Goal: Check status

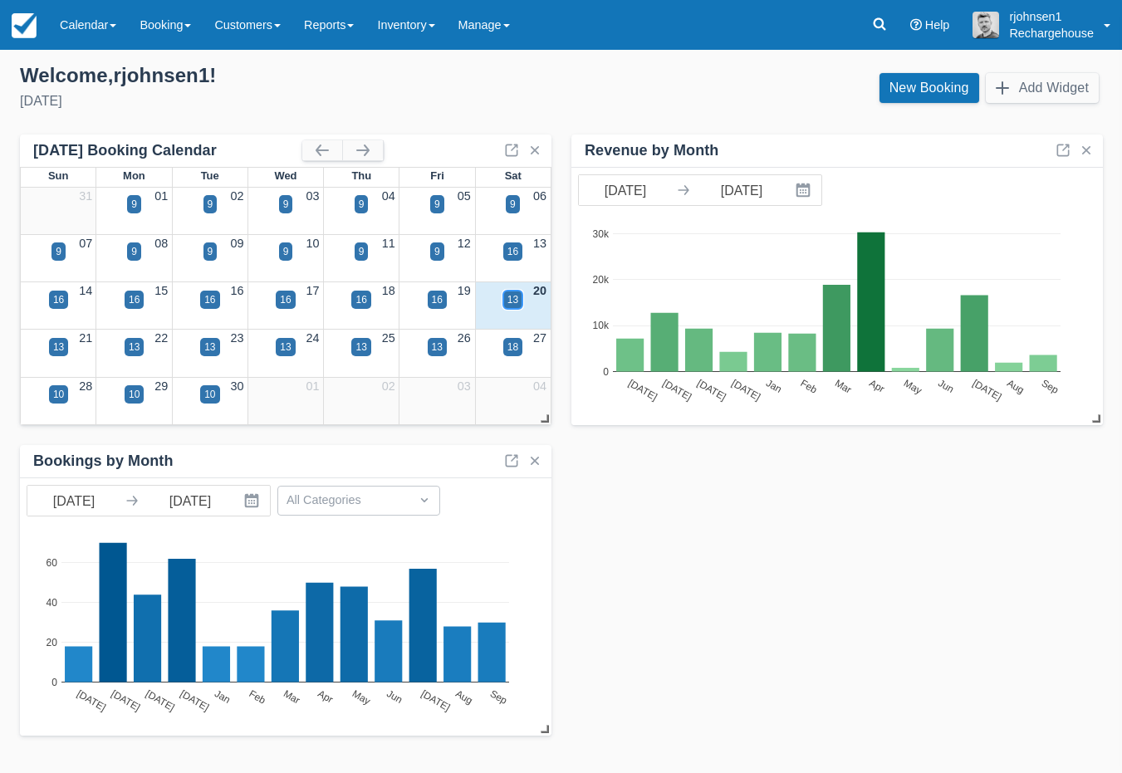
click at [509, 303] on div "13" at bounding box center [513, 299] width 11 height 15
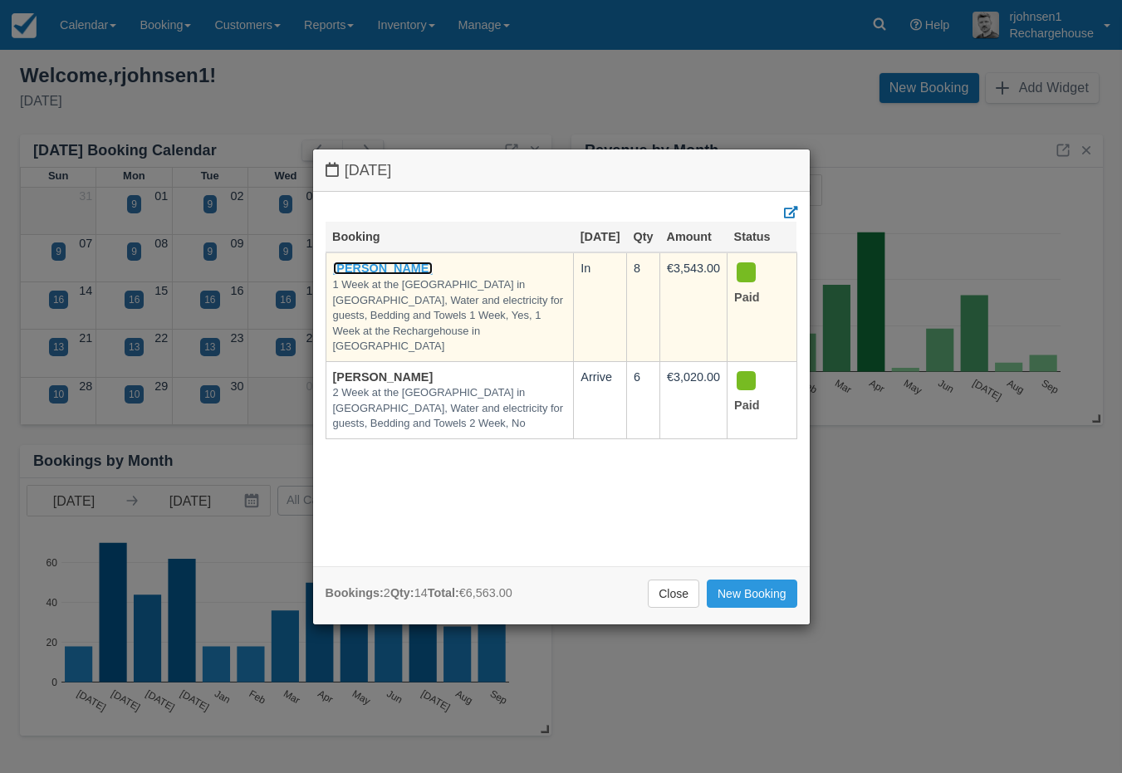
click at [400, 275] on link "[PERSON_NAME]" at bounding box center [383, 268] width 101 height 13
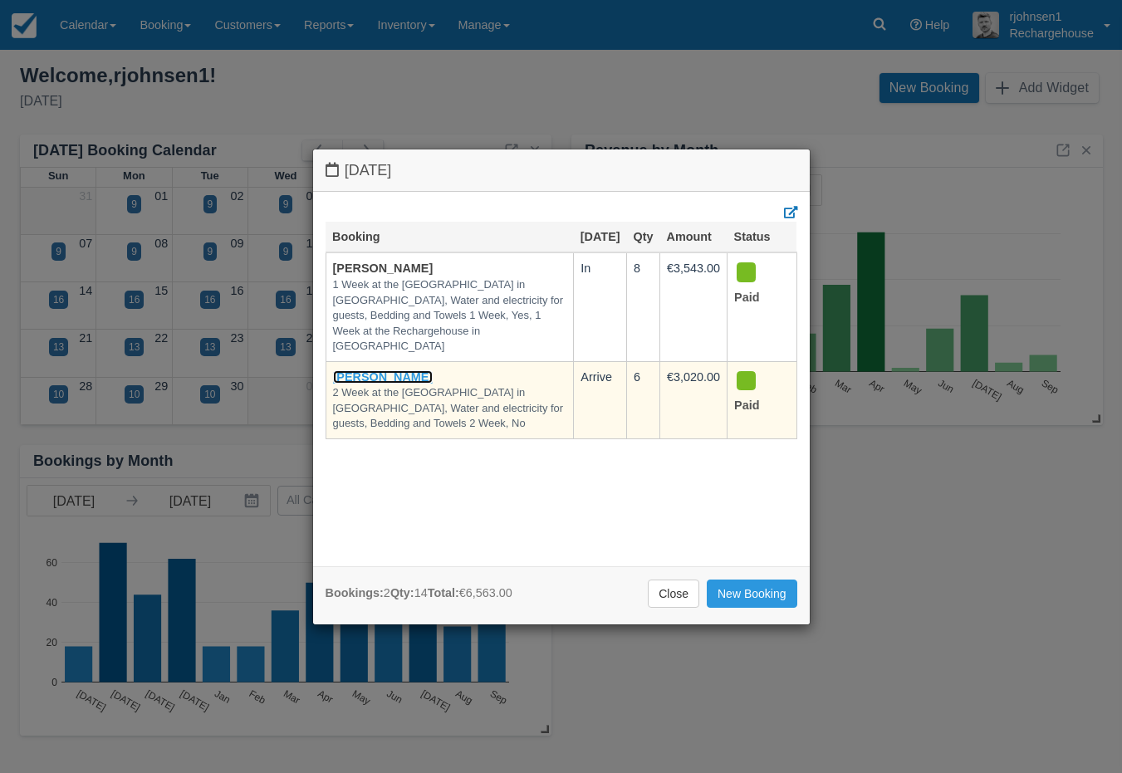
click at [380, 384] on link "Stefan Jacobs" at bounding box center [383, 377] width 101 height 13
click at [375, 375] on link "Stefan Jacobs" at bounding box center [383, 377] width 101 height 13
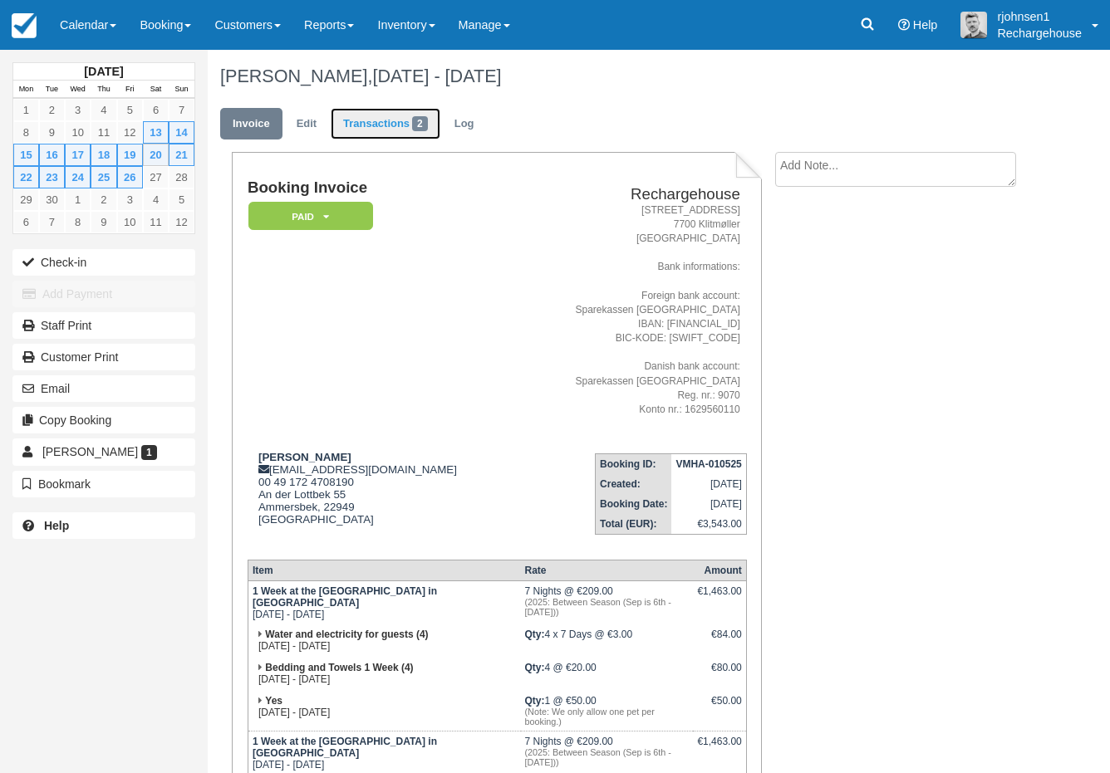
click at [394, 119] on link "Transactions 2" at bounding box center [386, 124] width 110 height 32
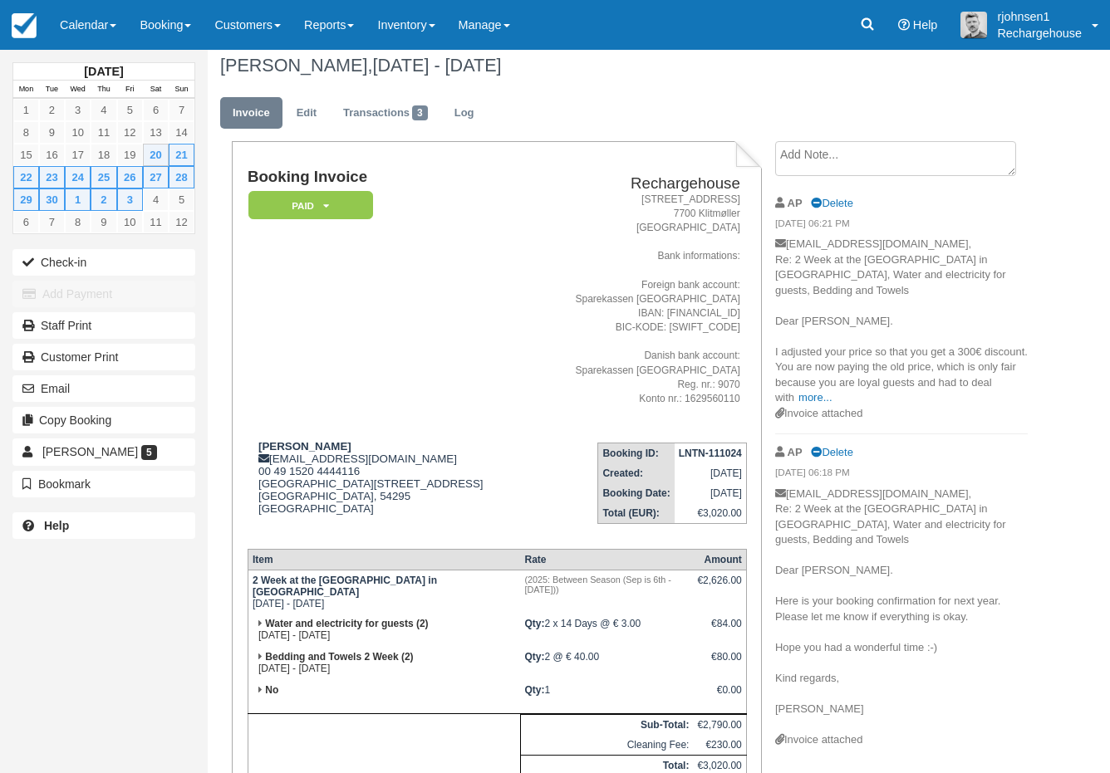
scroll to position [37, 0]
